Goal: Task Accomplishment & Management: Use online tool/utility

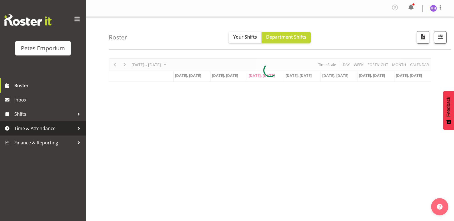
click at [29, 128] on span "Time & Attendance" at bounding box center [44, 128] width 60 height 9
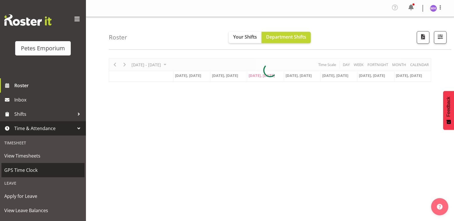
click at [22, 175] on span "GPS Time Clock" at bounding box center [42, 170] width 77 height 9
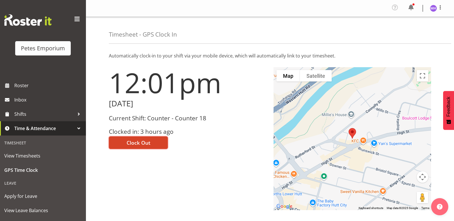
click at [134, 148] on button "Clock Out" at bounding box center [138, 143] width 59 height 13
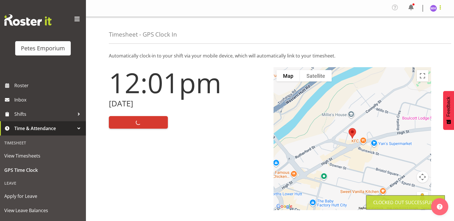
click at [441, 5] on span at bounding box center [440, 7] width 7 height 7
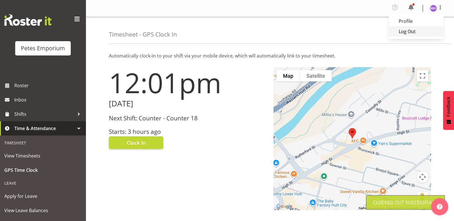
click at [412, 32] on link "Log Out" at bounding box center [416, 31] width 55 height 10
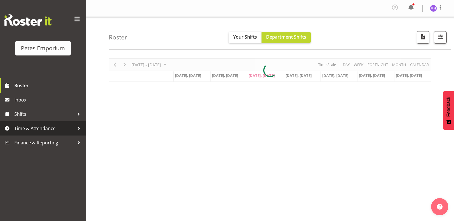
click at [30, 126] on span "Time & Attendance" at bounding box center [44, 128] width 60 height 9
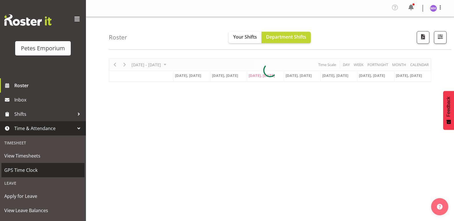
click at [40, 176] on link "GPS Time Clock" at bounding box center [42, 170] width 83 height 14
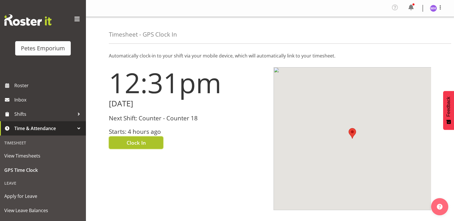
click at [148, 144] on button "Clock In" at bounding box center [136, 143] width 54 height 13
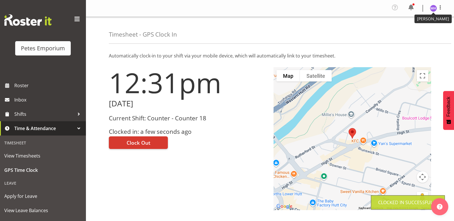
click at [435, 7] on img at bounding box center [433, 8] width 7 height 7
click at [419, 34] on link "Log Out" at bounding box center [416, 31] width 55 height 10
